Goal: Information Seeking & Learning: Learn about a topic

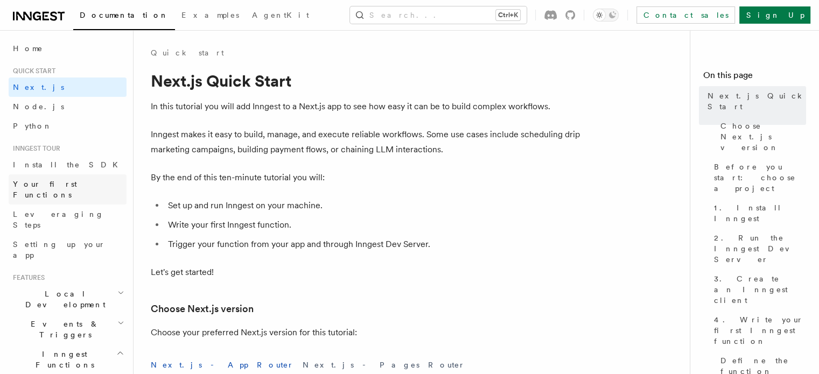
click at [34, 184] on span "Your first Functions" at bounding box center [45, 189] width 64 height 19
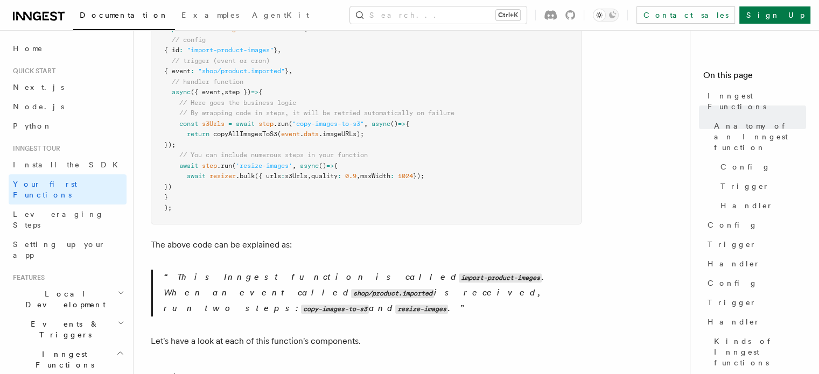
scroll to position [334, 0]
click at [47, 210] on span "Leveraging Steps" at bounding box center [58, 219] width 91 height 19
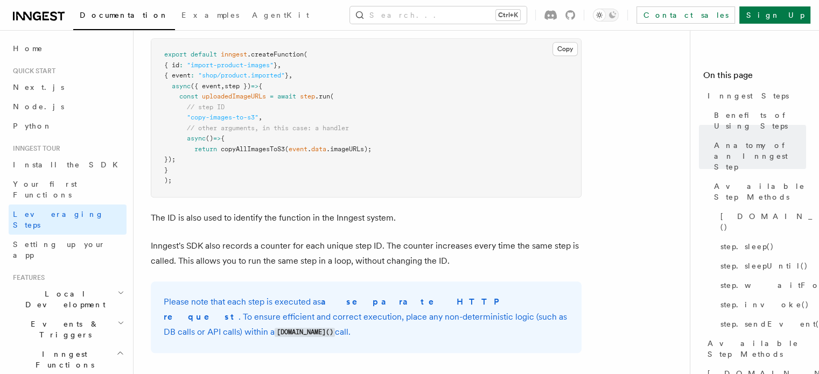
scroll to position [571, 0]
click at [52, 240] on span "Setting up your app" at bounding box center [59, 249] width 93 height 19
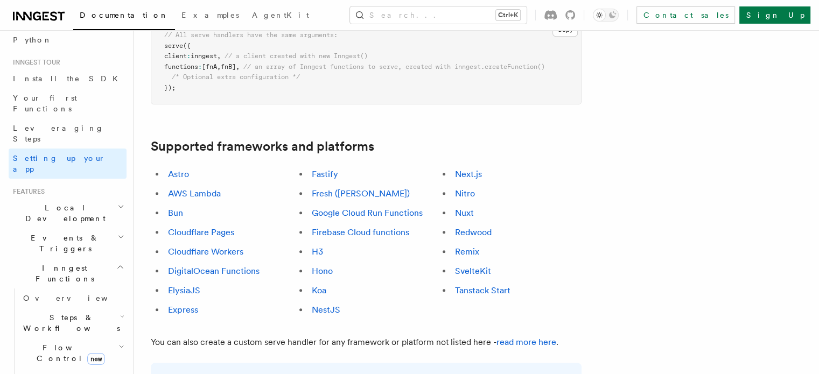
scroll to position [88, 0]
click at [78, 200] on span "Local Development" at bounding box center [63, 211] width 109 height 22
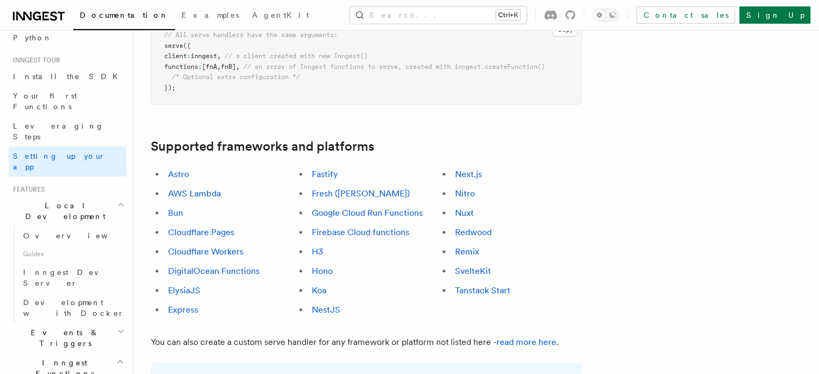
click at [76, 200] on span "Local Development" at bounding box center [63, 211] width 109 height 22
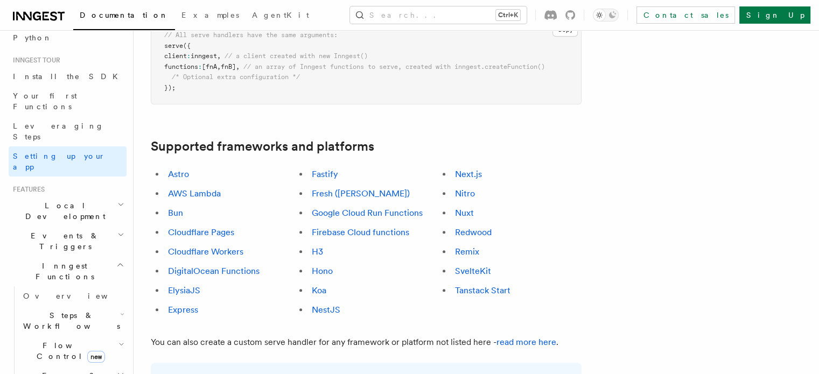
click at [46, 230] on span "Events & Triggers" at bounding box center [63, 241] width 109 height 22
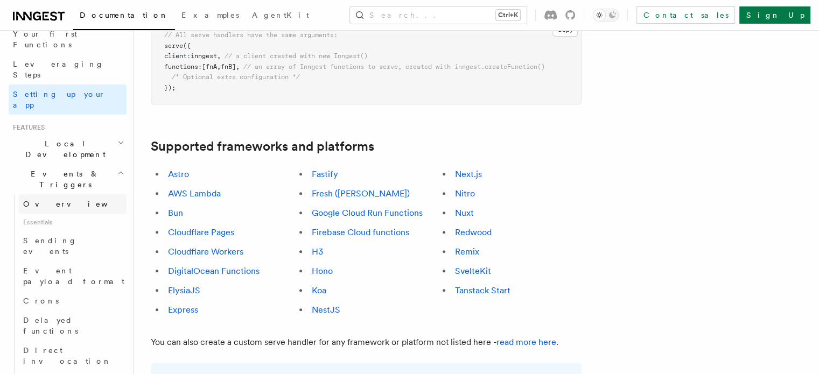
scroll to position [153, 0]
click at [38, 294] on span "Crons" at bounding box center [41, 298] width 36 height 9
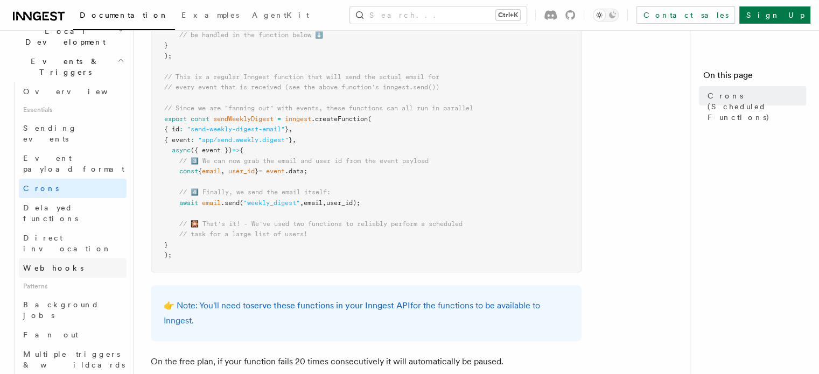
scroll to position [264, 0]
click at [45, 299] on span "Background jobs" at bounding box center [61, 308] width 76 height 19
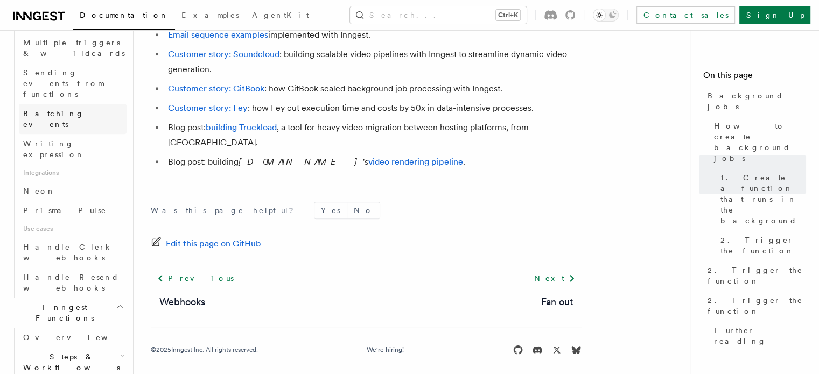
scroll to position [575, 0]
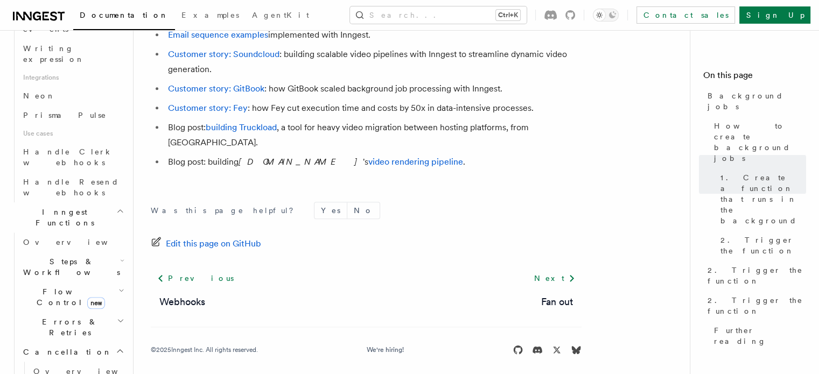
scroll to position [674, 0]
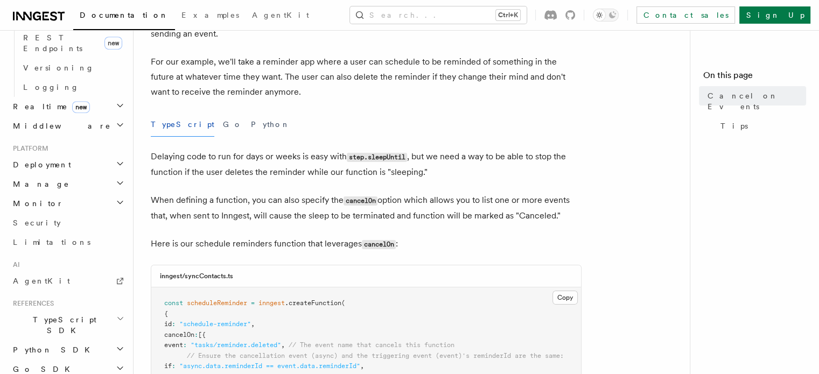
scroll to position [86, 0]
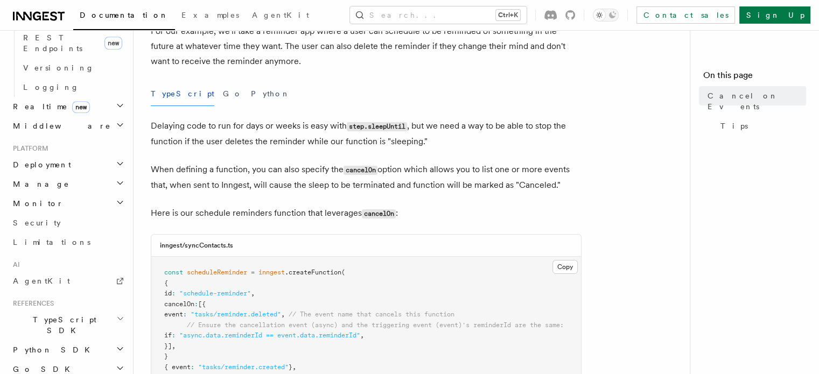
scroll to position [118, 0]
click at [500, 243] on div "inngest/syncContacts.ts" at bounding box center [366, 246] width 430 height 22
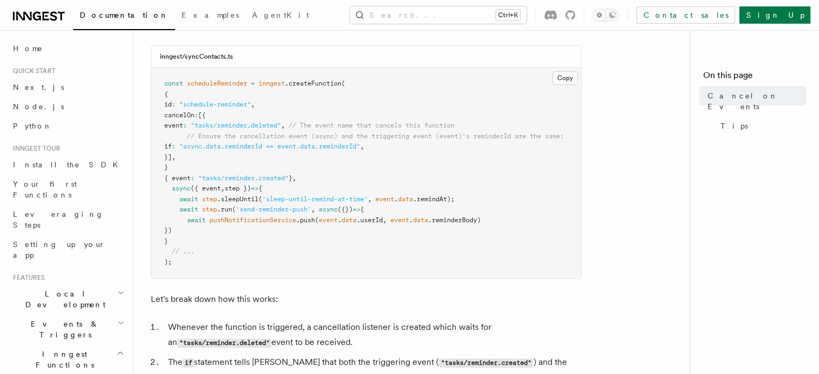
scroll to position [308, 0]
drag, startPoint x: 235, startPoint y: 57, endPoint x: 184, endPoint y: 57, distance: 51.2
click at [184, 57] on div "inngest/syncContacts.ts" at bounding box center [366, 56] width 430 height 22
copy h3 "syncContacts.ts"
click at [235, 83] on span "scheduleReminder" at bounding box center [217, 83] width 60 height 8
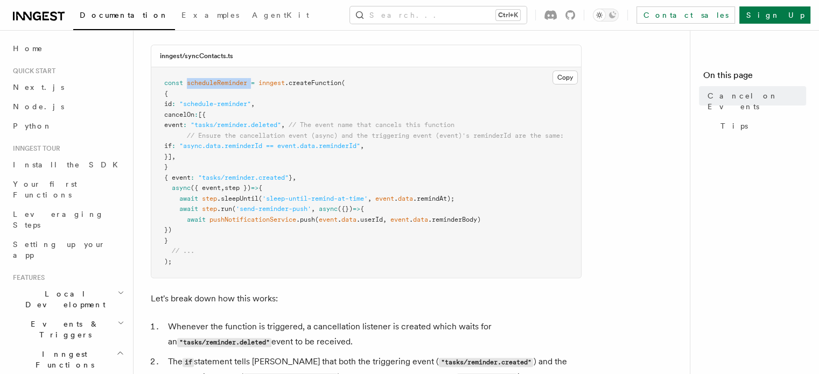
click at [235, 83] on span "scheduleReminder" at bounding box center [217, 83] width 60 height 8
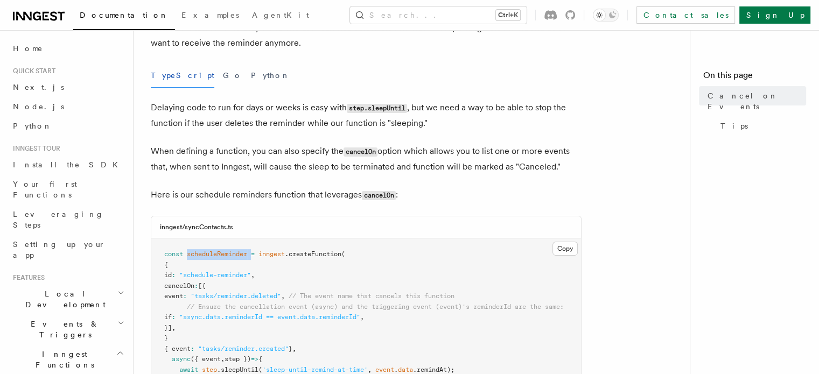
scroll to position [132, 0]
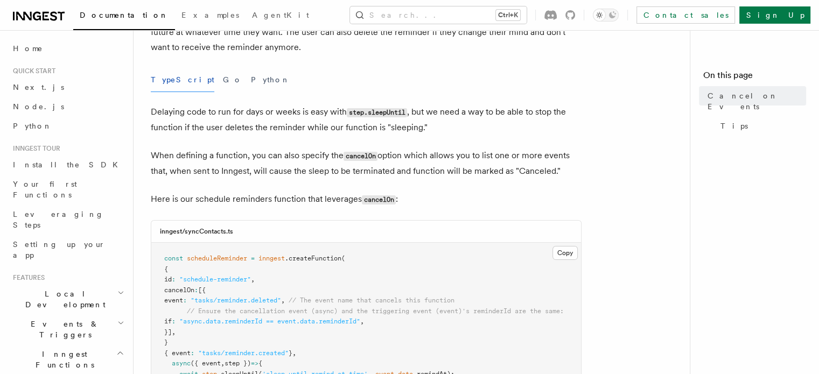
click at [269, 245] on pre "const scheduleReminder = inngest .createFunction ( { id : "schedule-reminder" ,…" at bounding box center [366, 348] width 430 height 211
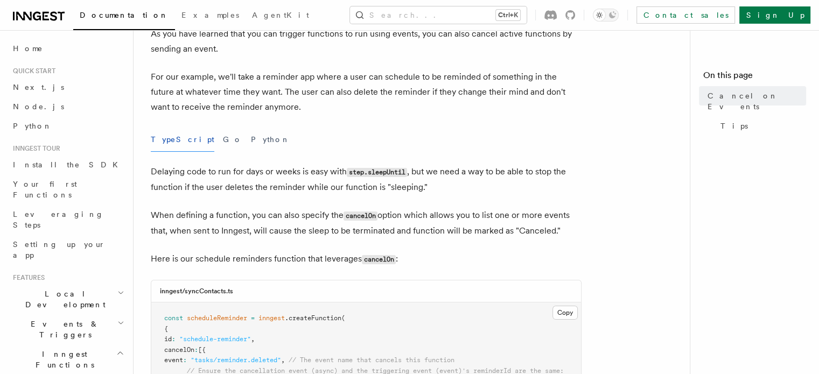
scroll to position [0, 0]
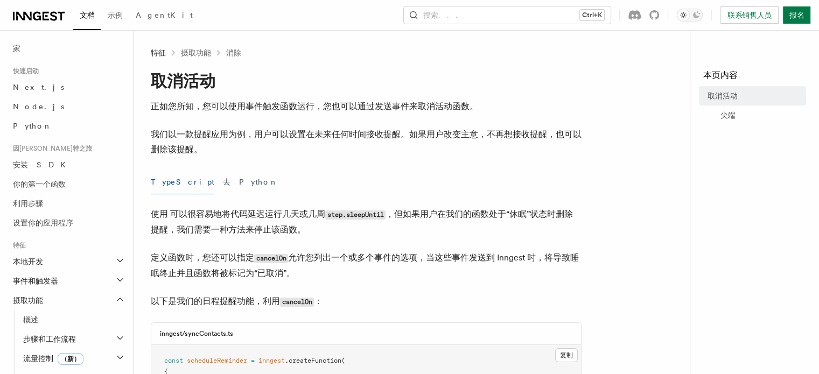
click at [461, 184] on div "TypeScript 去 Python" at bounding box center [366, 182] width 431 height 24
click at [463, 180] on div "TypeScript 去 Python" at bounding box center [366, 182] width 431 height 24
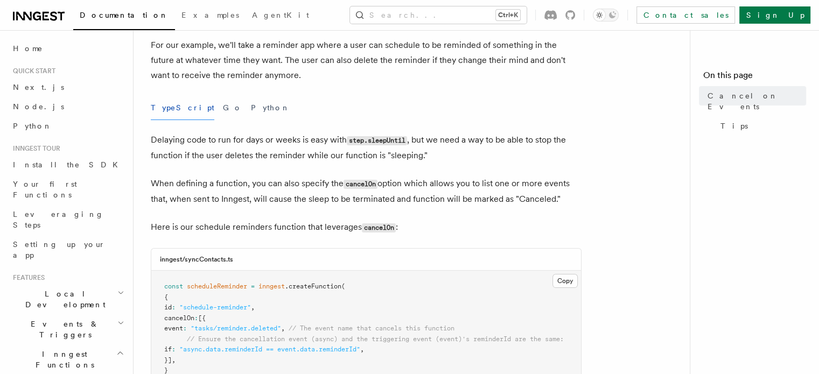
scroll to position [97, 0]
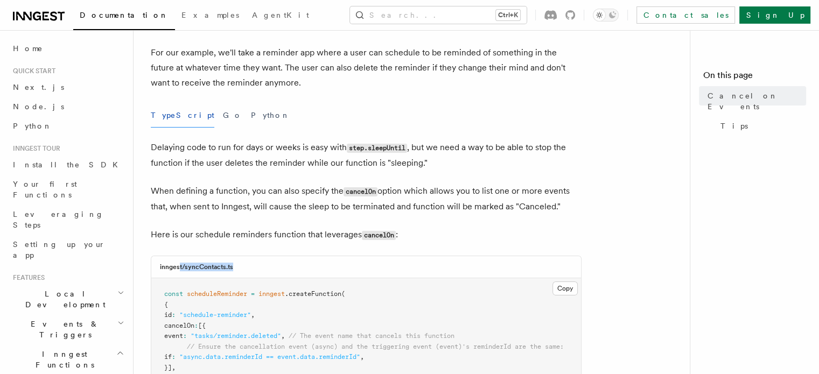
drag, startPoint x: 180, startPoint y: 267, endPoint x: 233, endPoint y: 268, distance: 52.8
click at [233, 268] on div "inngest/syncContacts.ts" at bounding box center [366, 267] width 430 height 22
drag, startPoint x: 234, startPoint y: 267, endPoint x: 181, endPoint y: 270, distance: 52.8
click at [181, 270] on div "inngest/syncContacts.ts" at bounding box center [366, 267] width 430 height 22
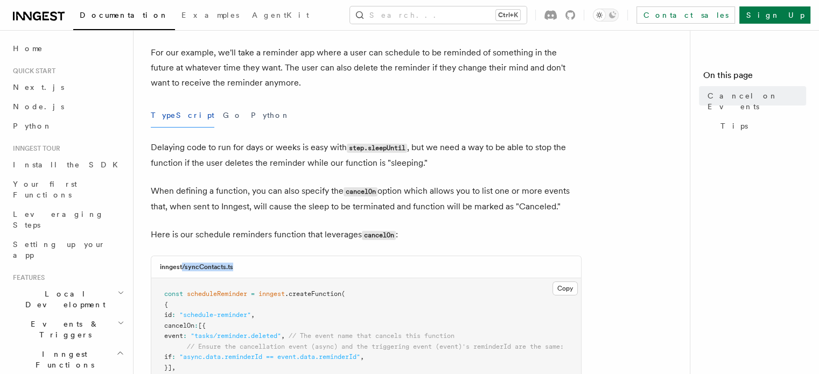
copy h3 "/syncContacts.ts"
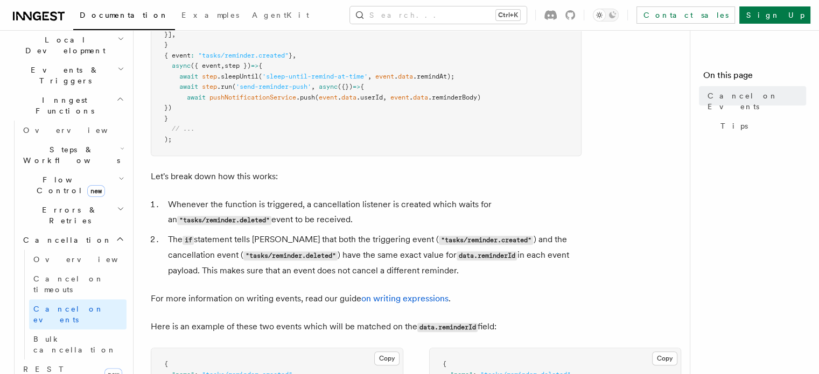
scroll to position [262, 0]
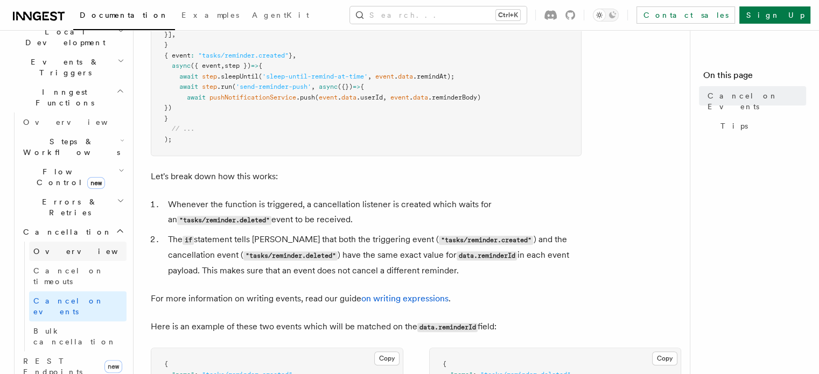
click at [62, 247] on span "Overview" at bounding box center [88, 251] width 111 height 9
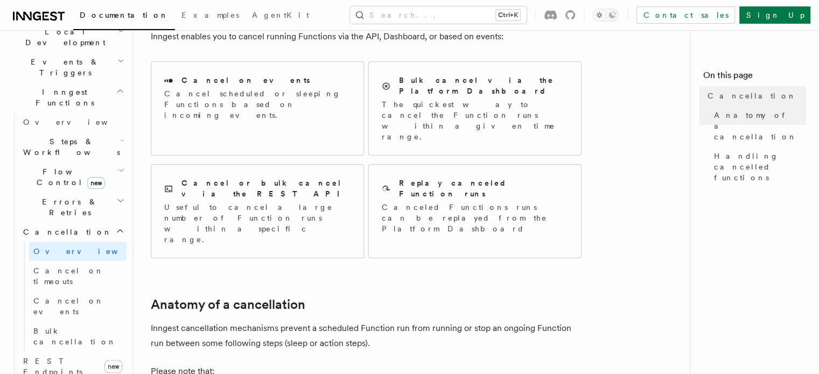
scroll to position [87, 0]
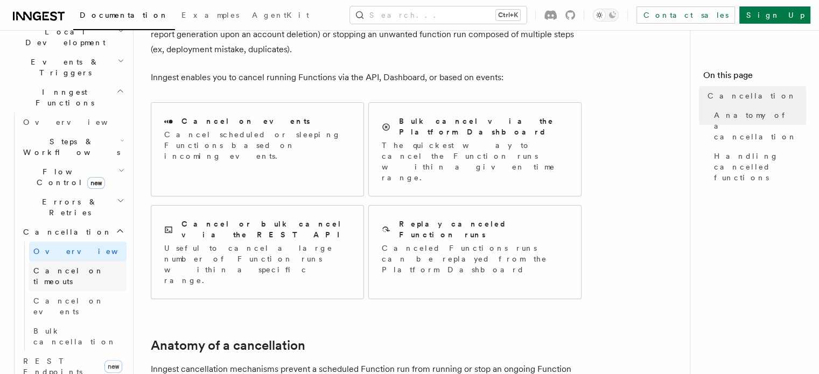
click at [71, 267] on span "Cancel on timeouts" at bounding box center [68, 276] width 71 height 19
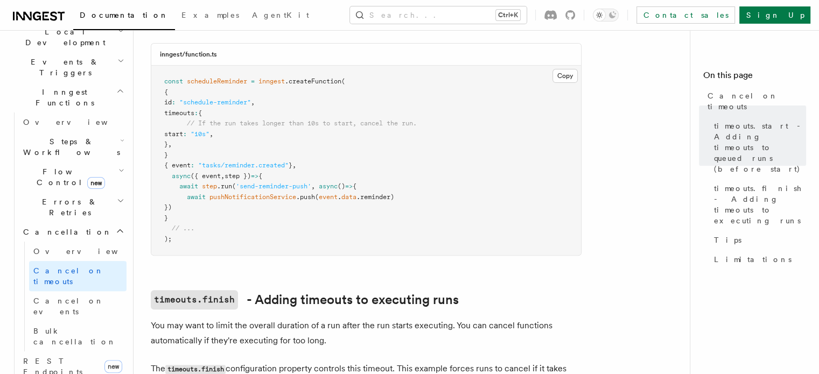
scroll to position [345, 0]
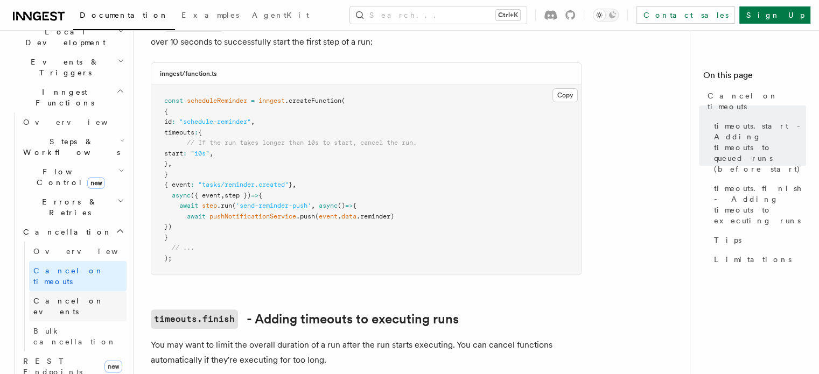
click at [64, 297] on span "Cancel on events" at bounding box center [68, 306] width 71 height 19
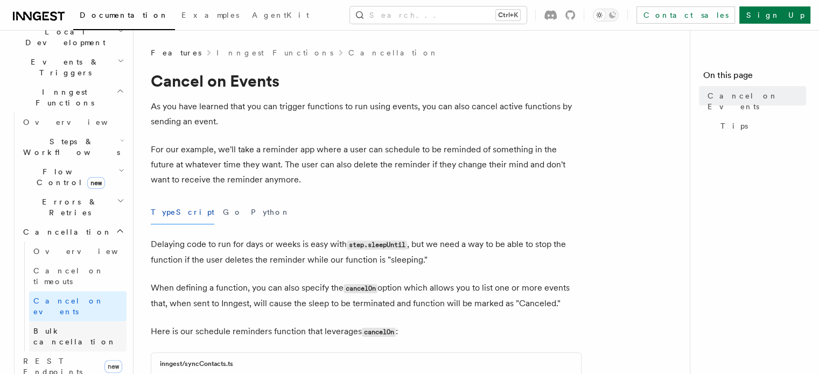
click at [61, 327] on span "Bulk cancellation" at bounding box center [74, 336] width 83 height 19
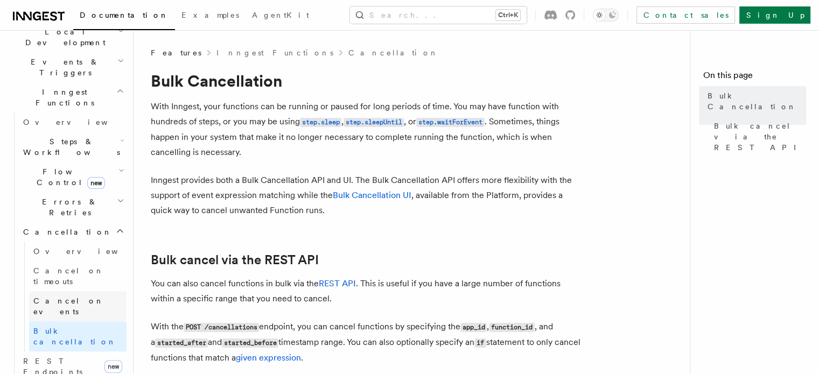
click at [56, 297] on span "Cancel on events" at bounding box center [68, 306] width 71 height 19
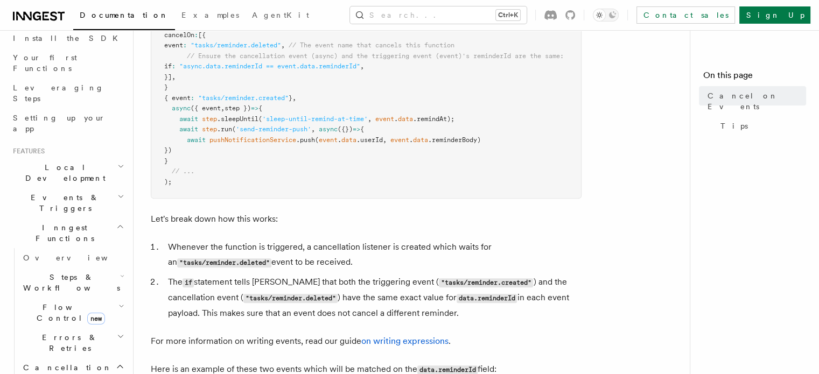
scroll to position [202, 0]
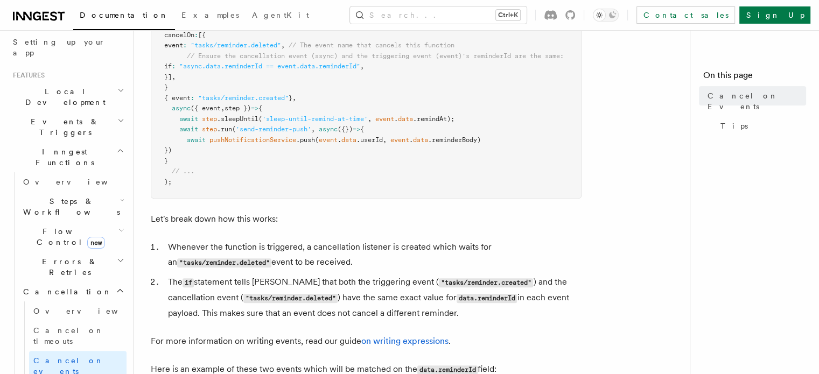
click at [106, 112] on h2 "Events & Triggers" at bounding box center [68, 127] width 118 height 30
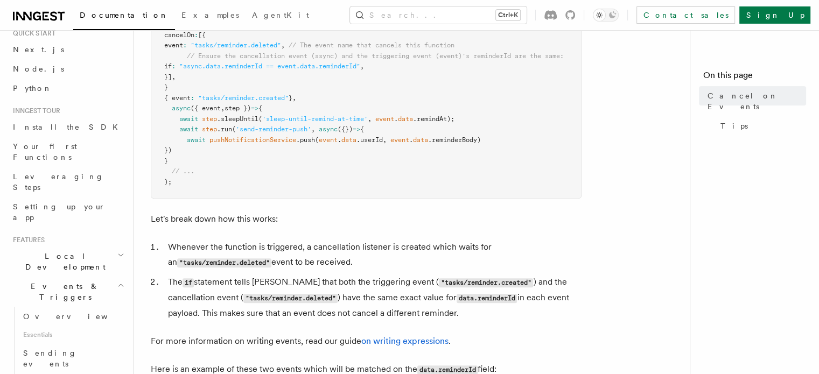
scroll to position [137, 0]
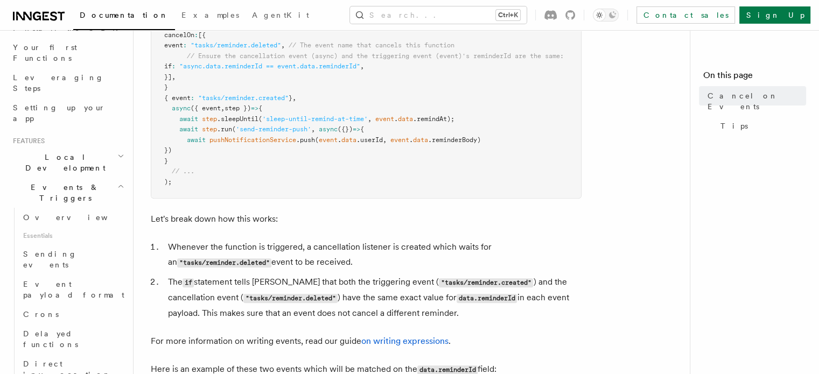
click at [87, 148] on h2 "Local Development" at bounding box center [68, 163] width 118 height 30
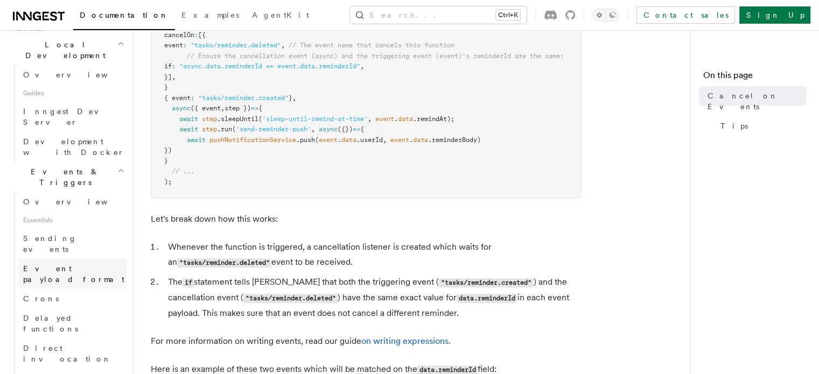
scroll to position [286, 0]
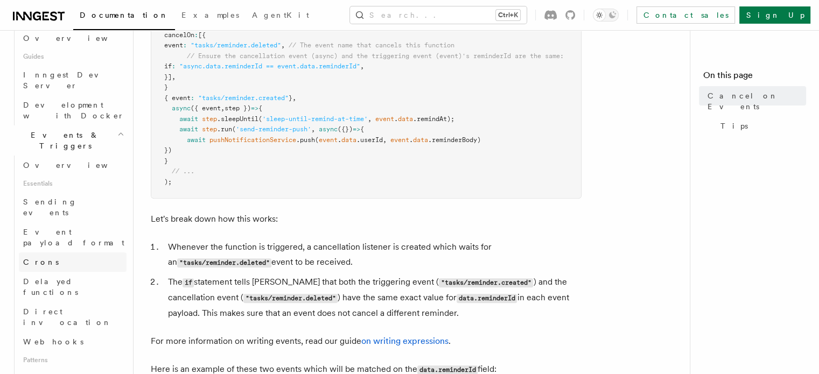
click at [47, 253] on link "Crons" at bounding box center [73, 262] width 108 height 19
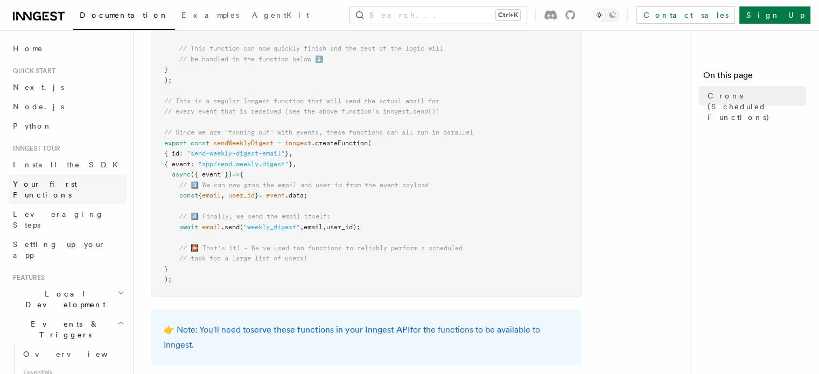
click at [31, 185] on span "Your first Functions" at bounding box center [45, 189] width 64 height 19
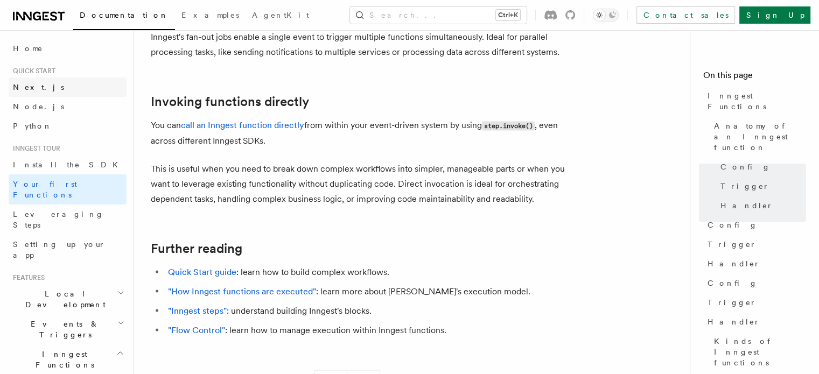
click at [34, 86] on span "Next.js" at bounding box center [38, 87] width 51 height 9
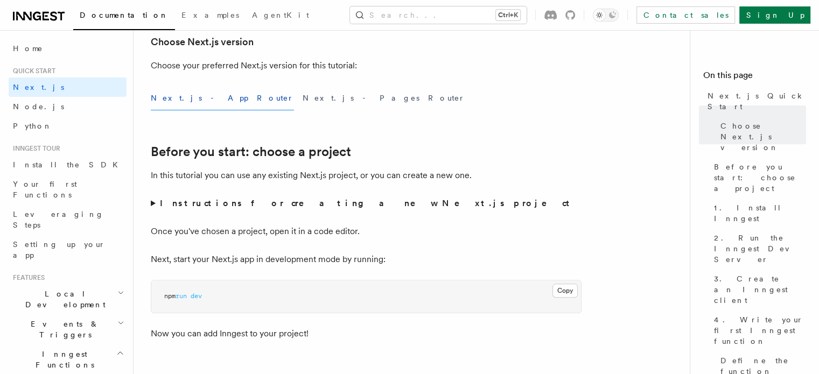
scroll to position [268, 0]
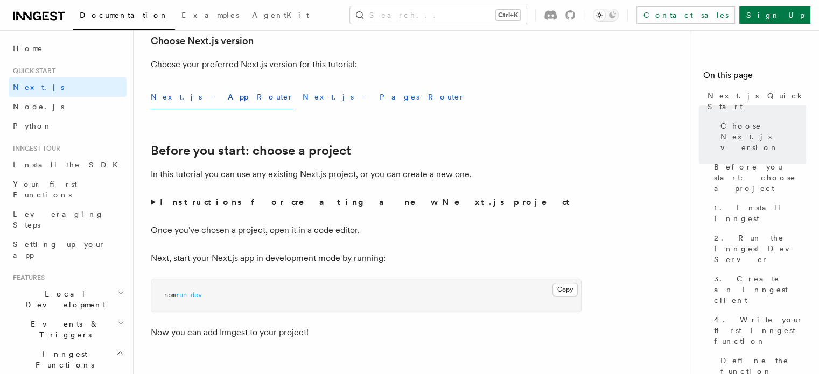
click at [303, 99] on button "Next.js - Pages Router" at bounding box center [384, 97] width 163 height 24
click at [186, 97] on button "Next.js - App Router" at bounding box center [222, 97] width 143 height 24
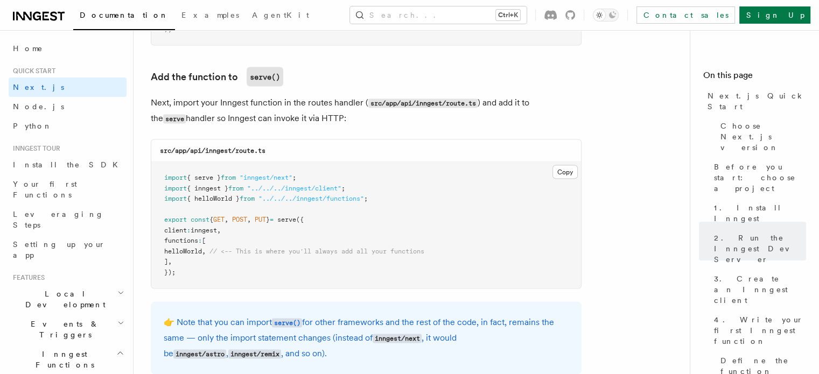
scroll to position [2102, 0]
